Goal: Task Accomplishment & Management: Manage account settings

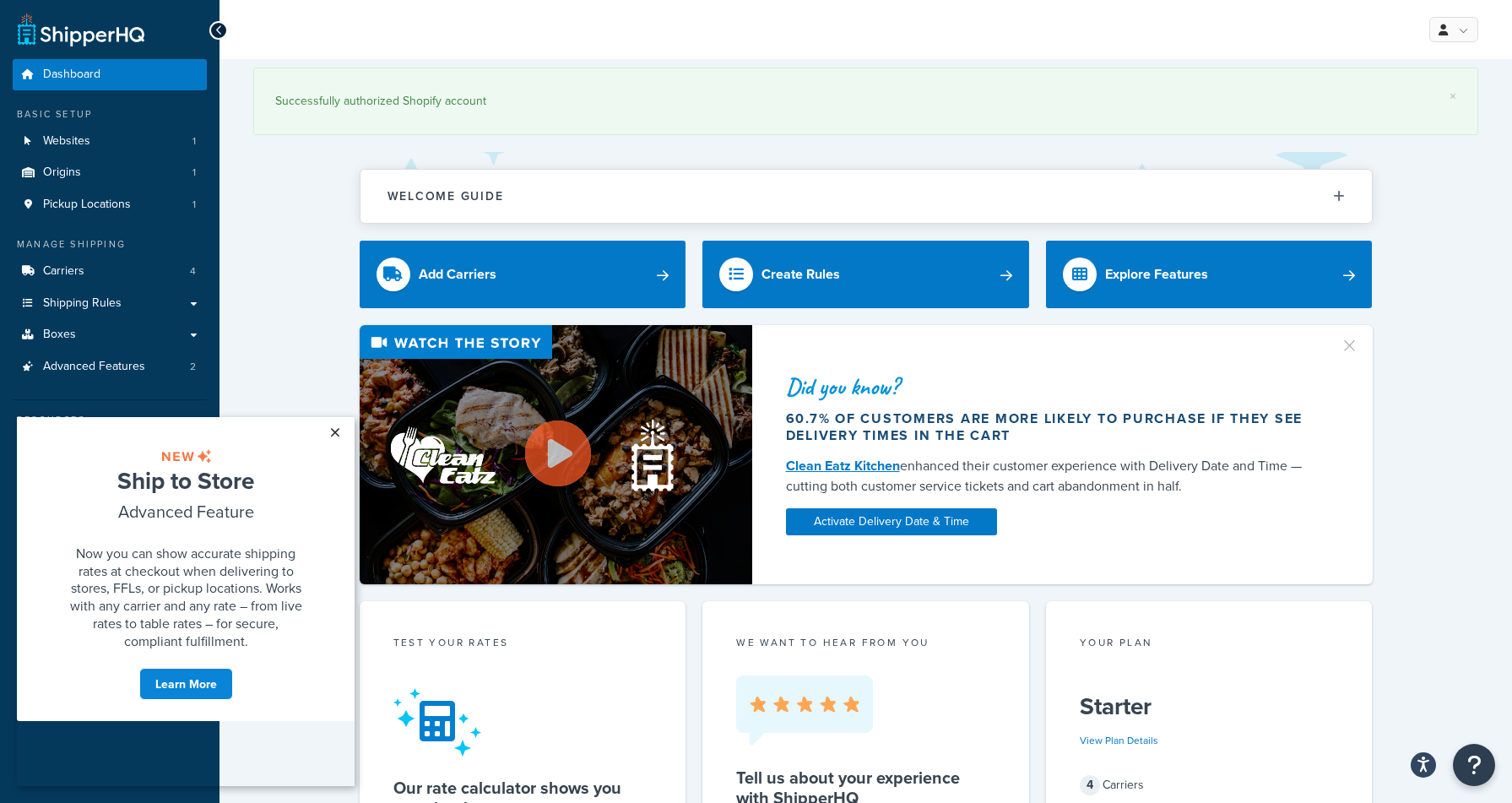
click at [337, 431] on link "×" at bounding box center [335, 432] width 30 height 30
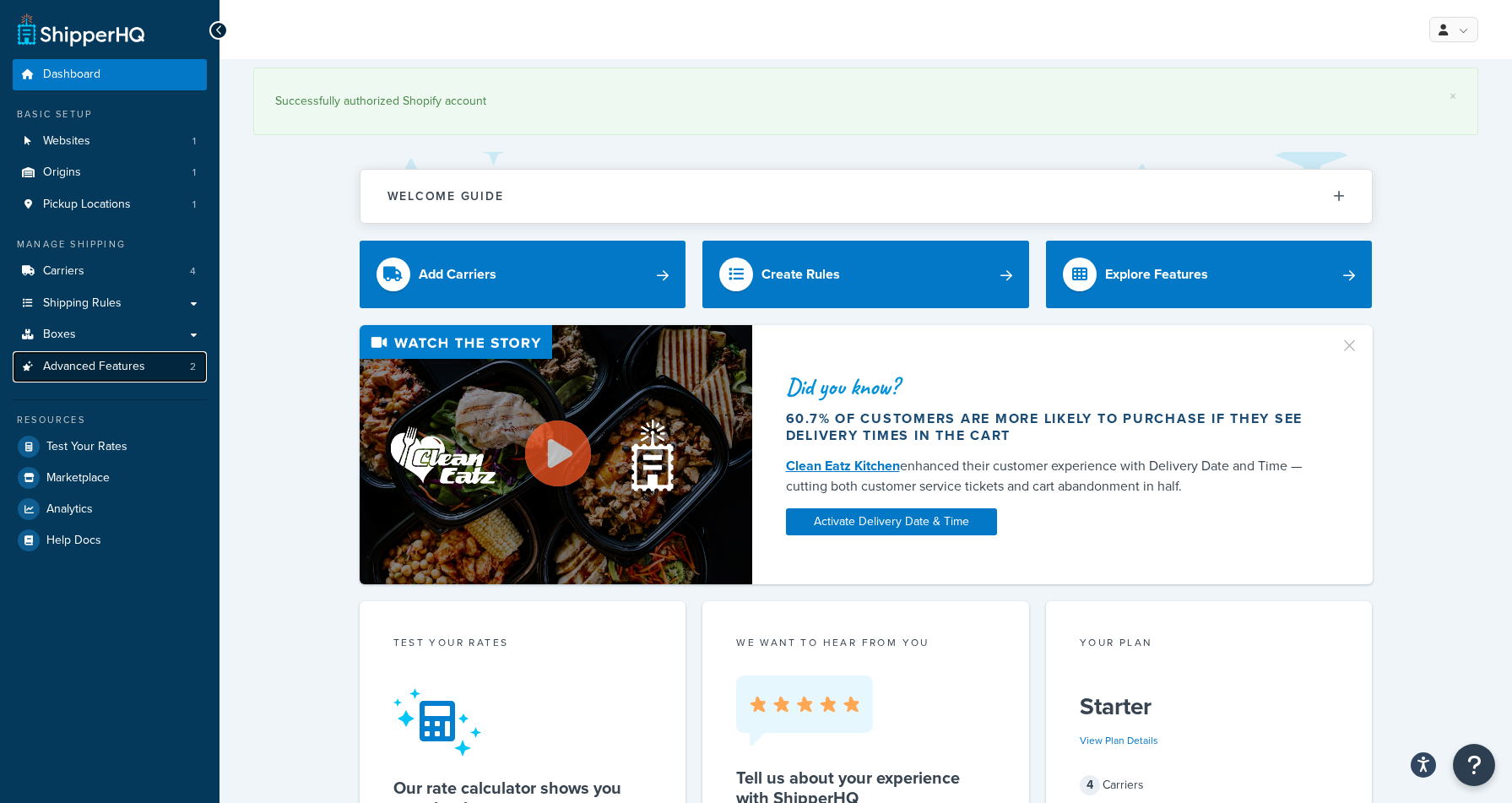
click at [133, 368] on span "Advanced Features" at bounding box center [94, 367] width 102 height 15
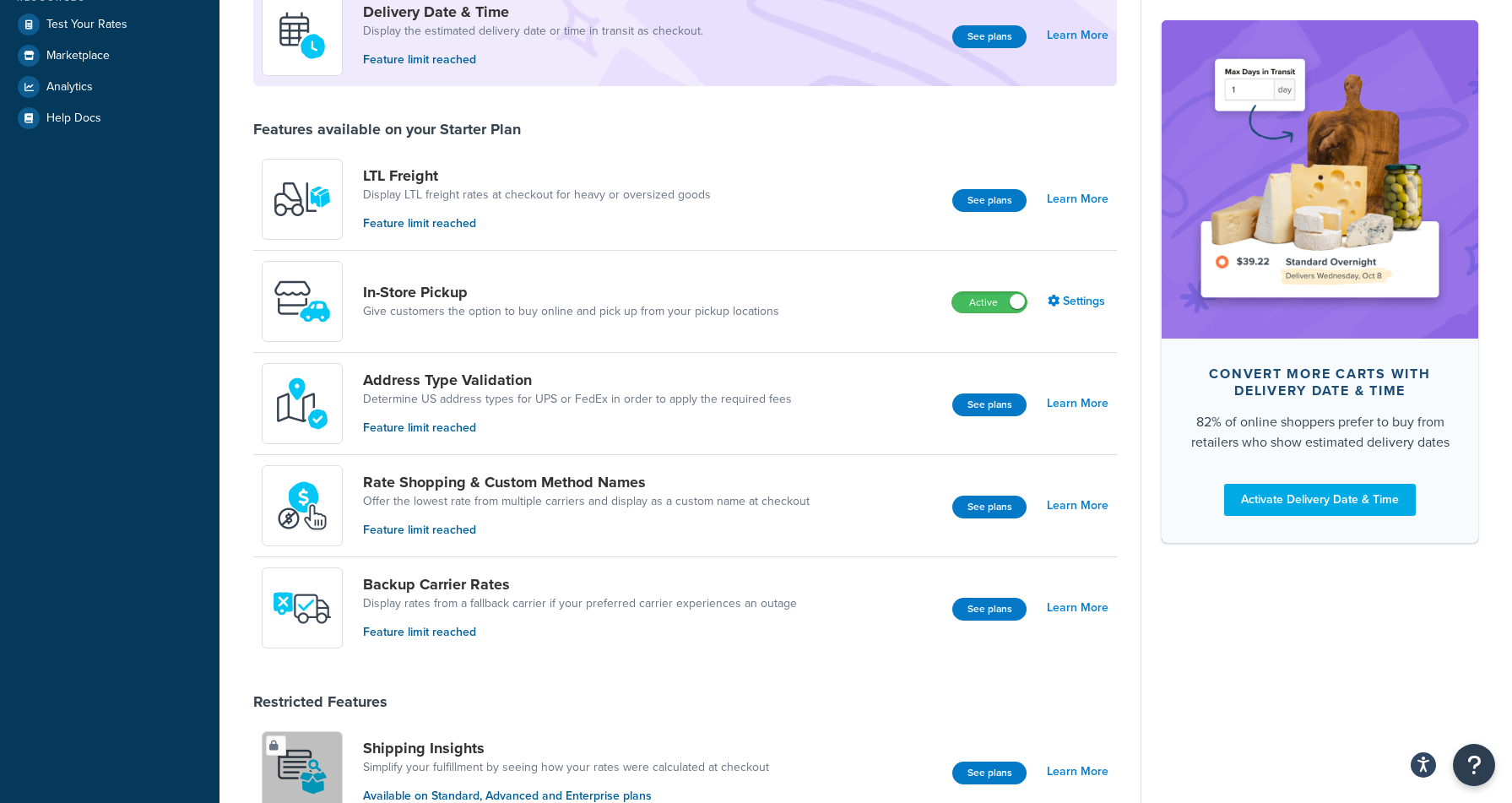
scroll to position [253, 0]
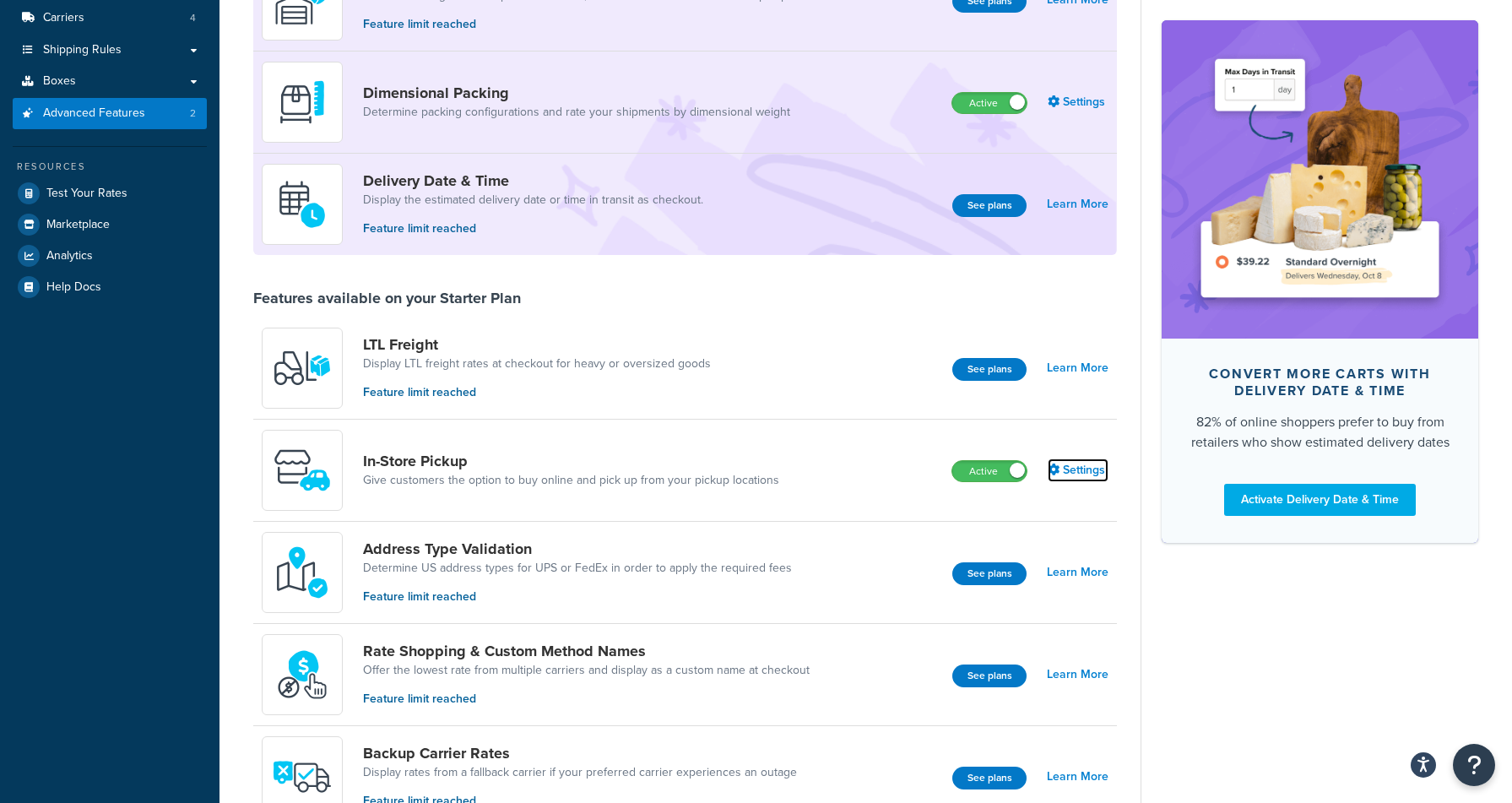
click at [1083, 467] on link "Settings" at bounding box center [1078, 470] width 61 height 24
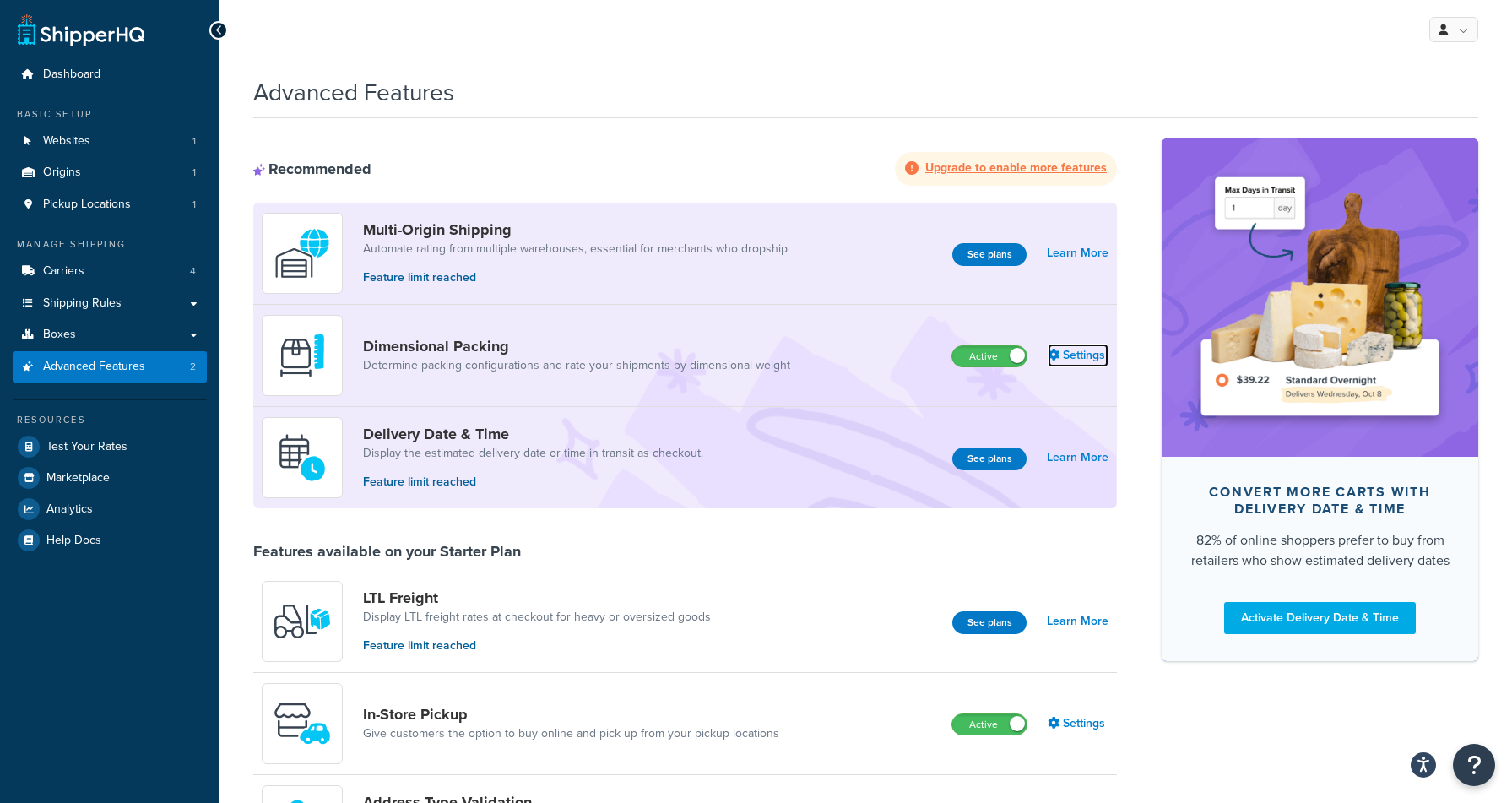
click at [1082, 354] on link "Settings" at bounding box center [1078, 355] width 61 height 24
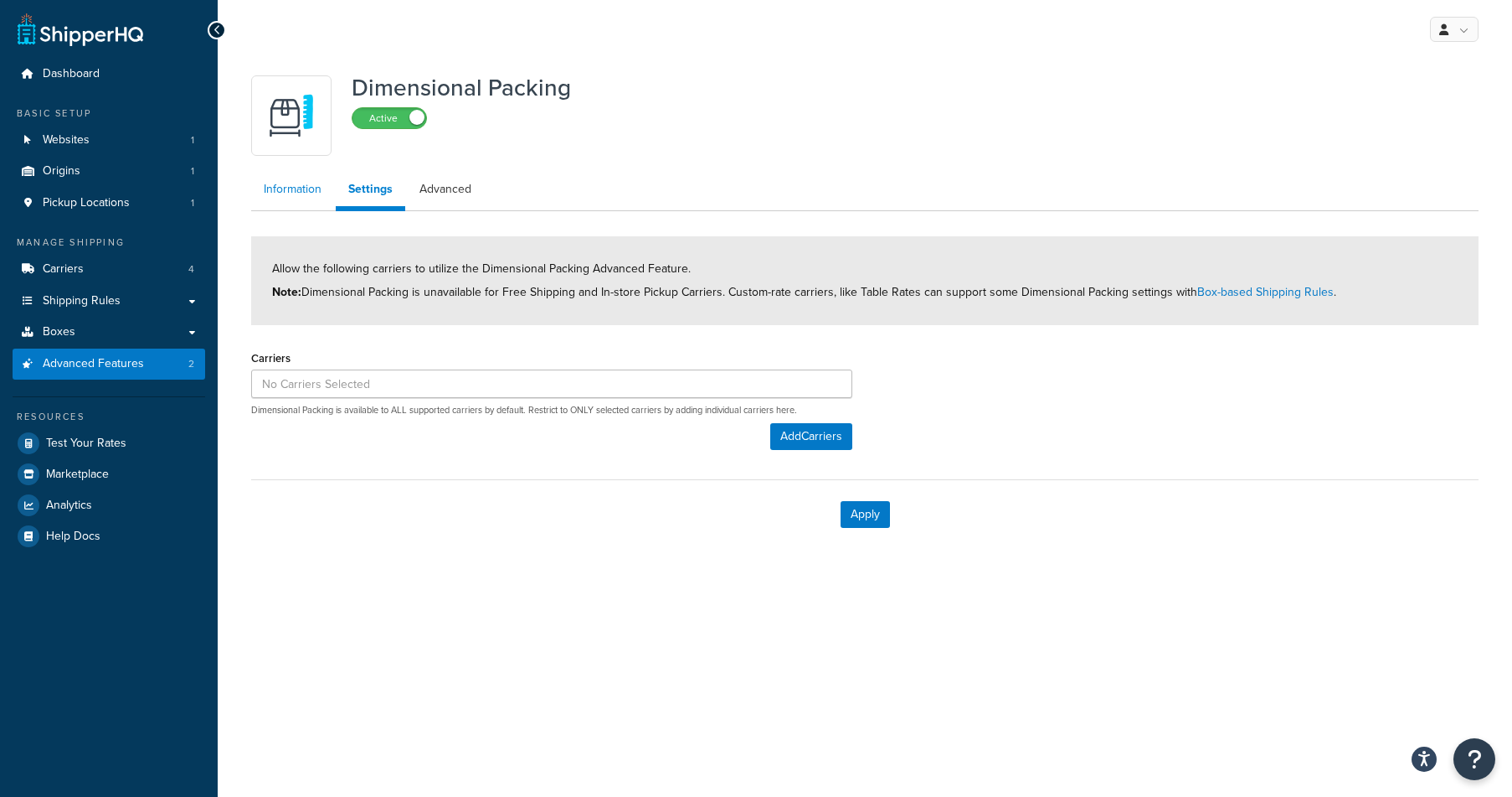
click at [274, 191] on link "Information" at bounding box center [292, 189] width 83 height 34
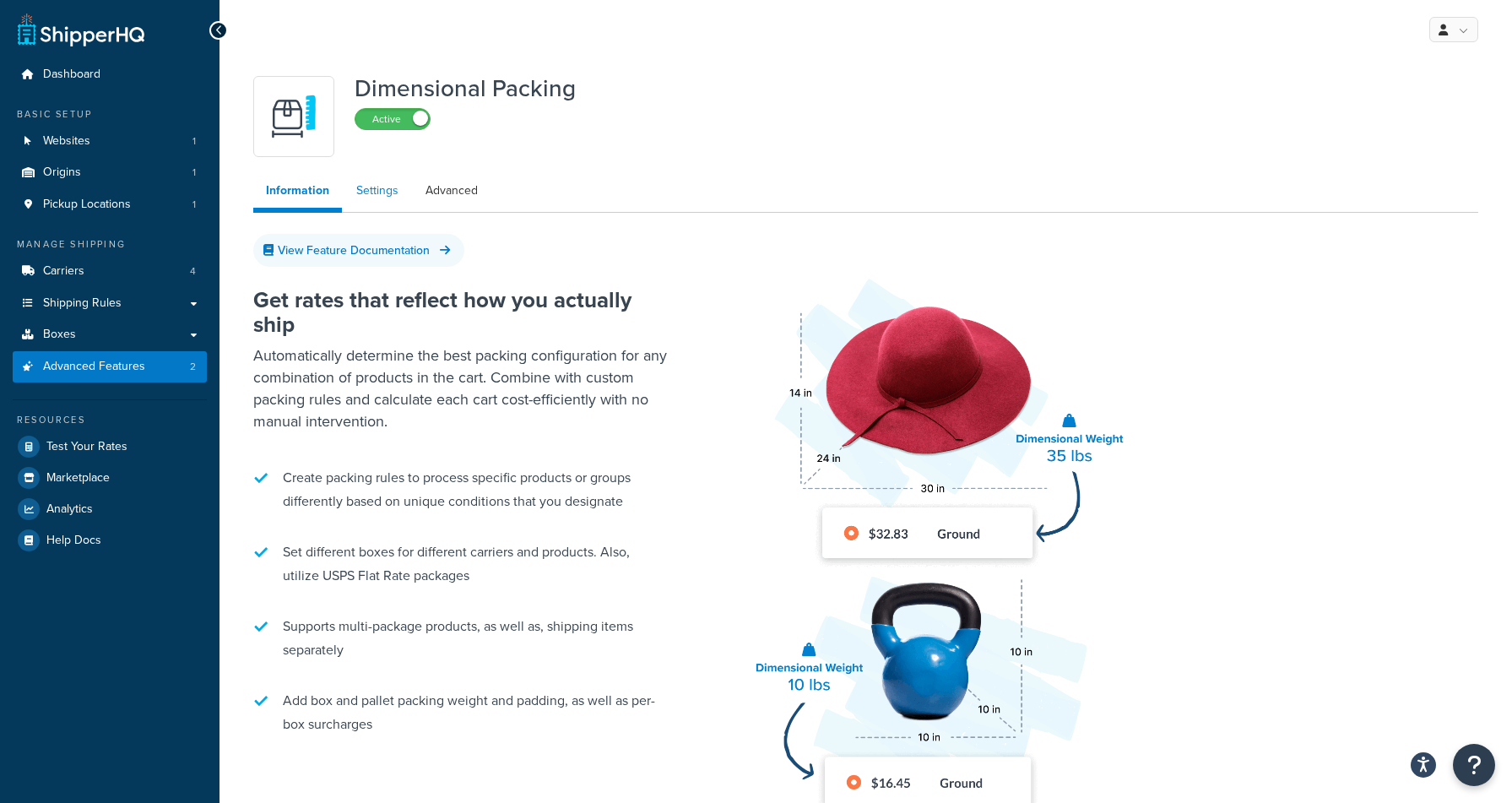
click at [378, 191] on link "Settings" at bounding box center [377, 190] width 67 height 34
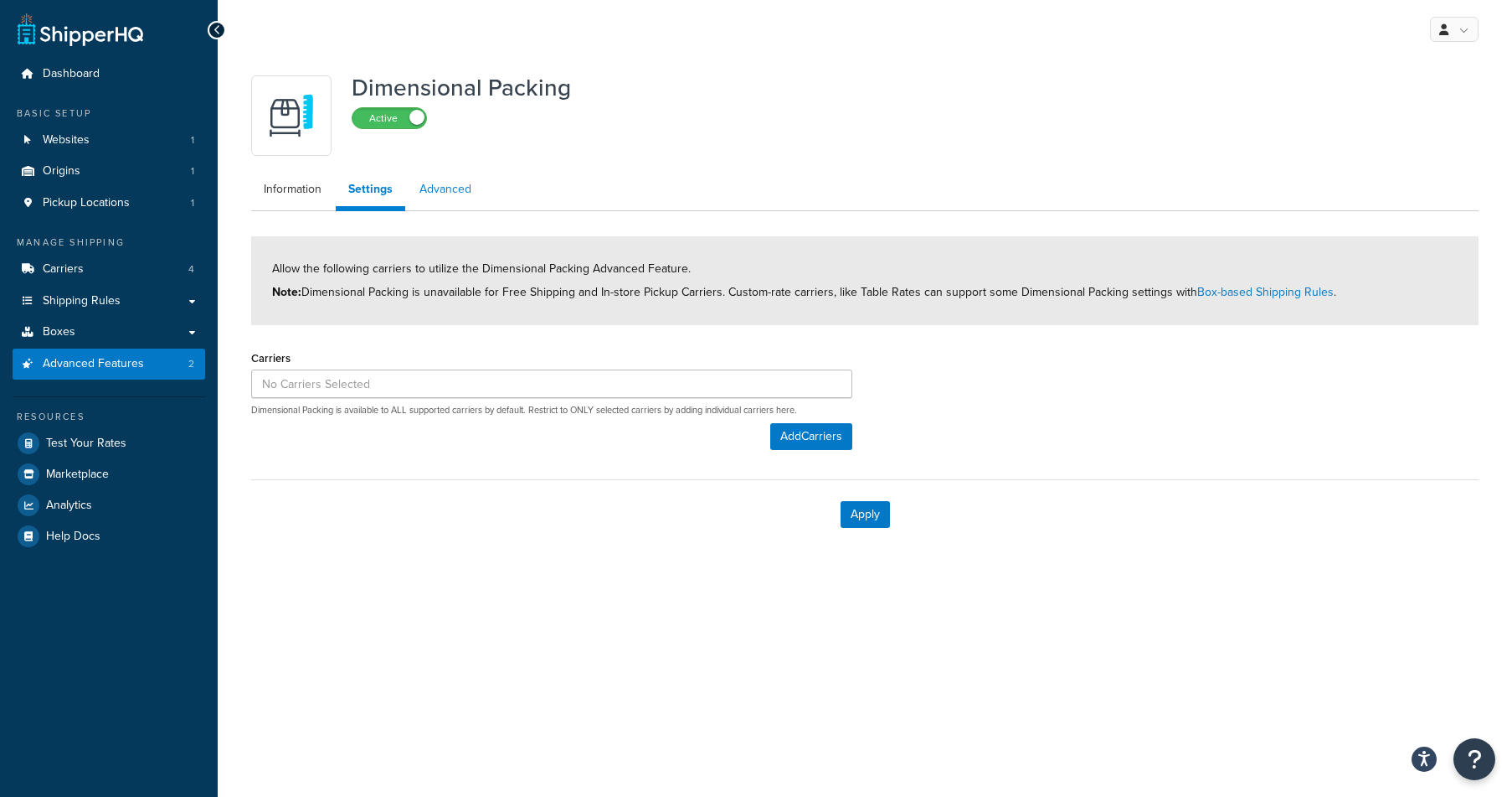
click at [441, 191] on link "Advanced" at bounding box center [445, 189] width 77 height 34
select select "false"
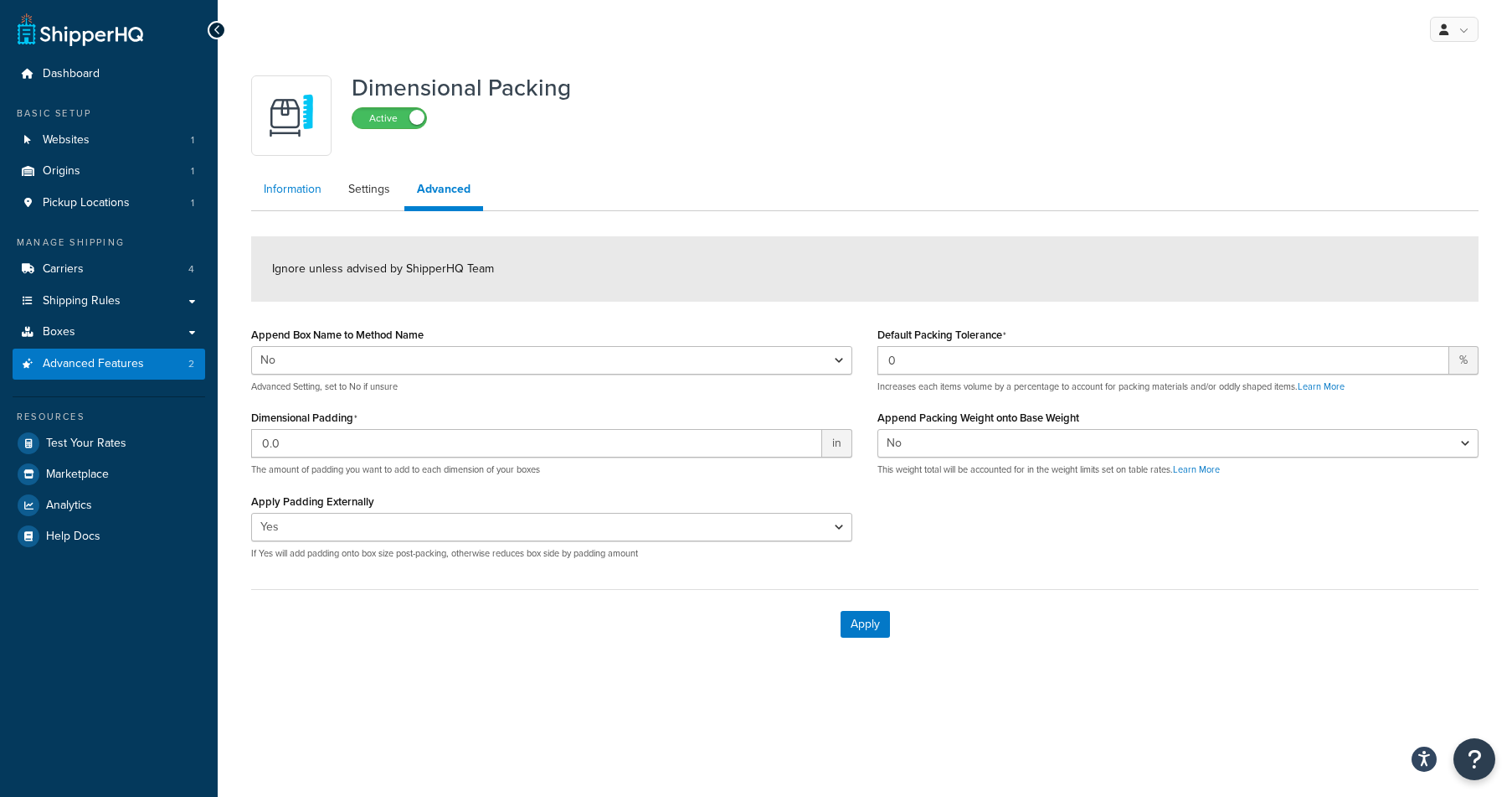
click at [287, 189] on link "Information" at bounding box center [292, 189] width 83 height 34
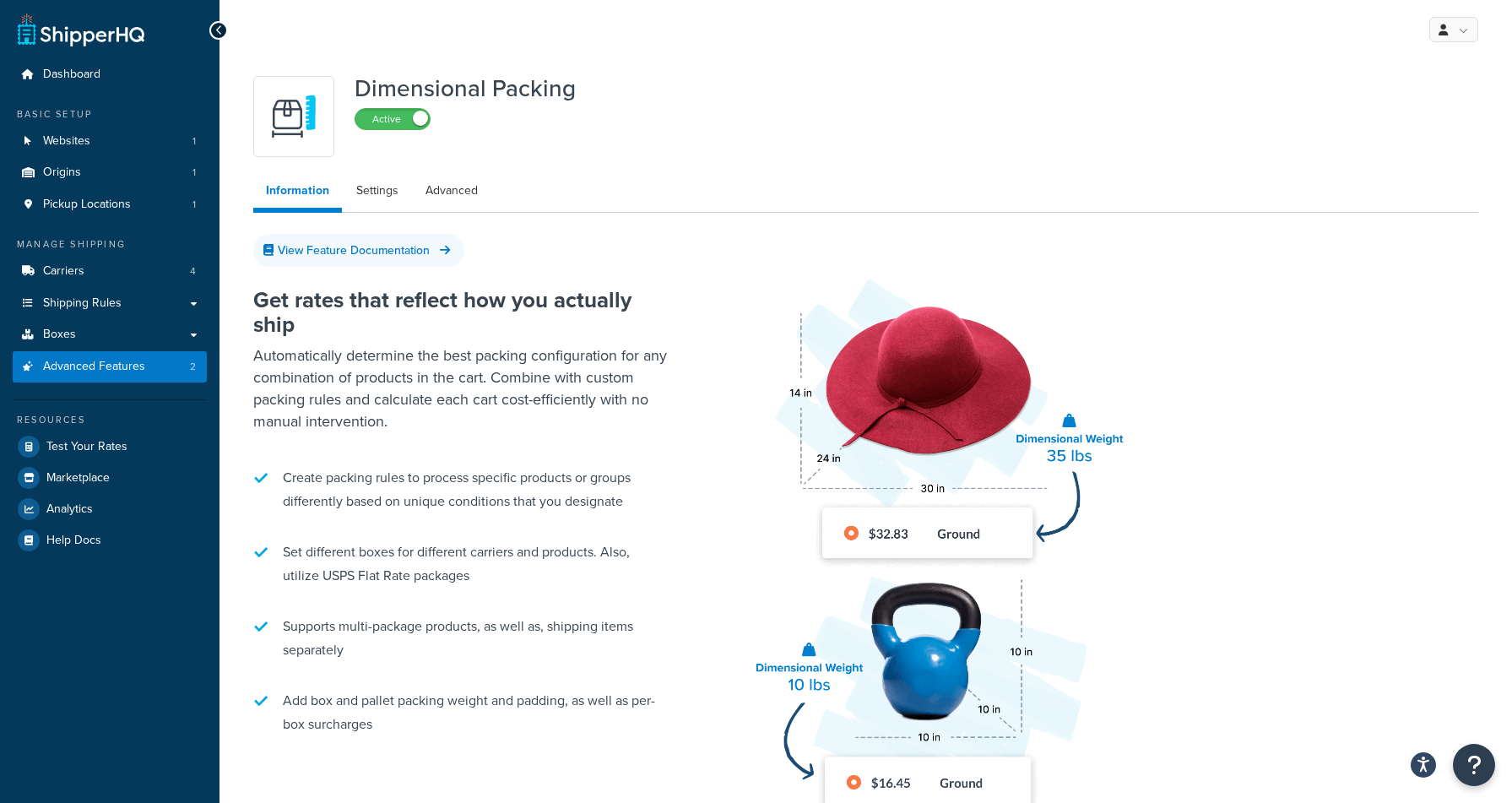
click at [220, 31] on icon at bounding box center [219, 30] width 7 height 12
